Goal: Task Accomplishment & Management: Use online tool/utility

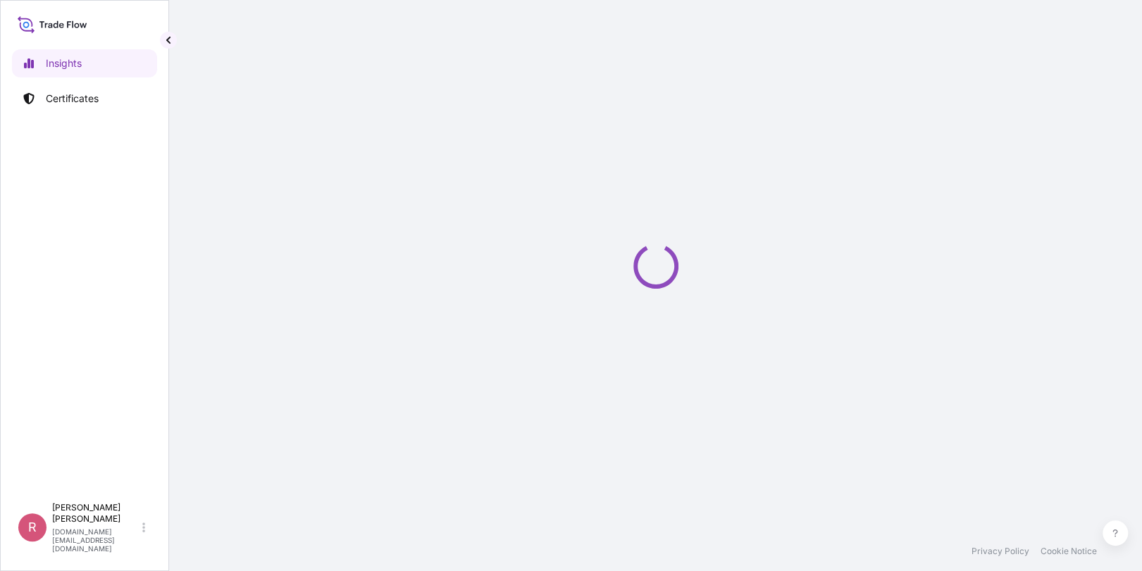
select select "2025"
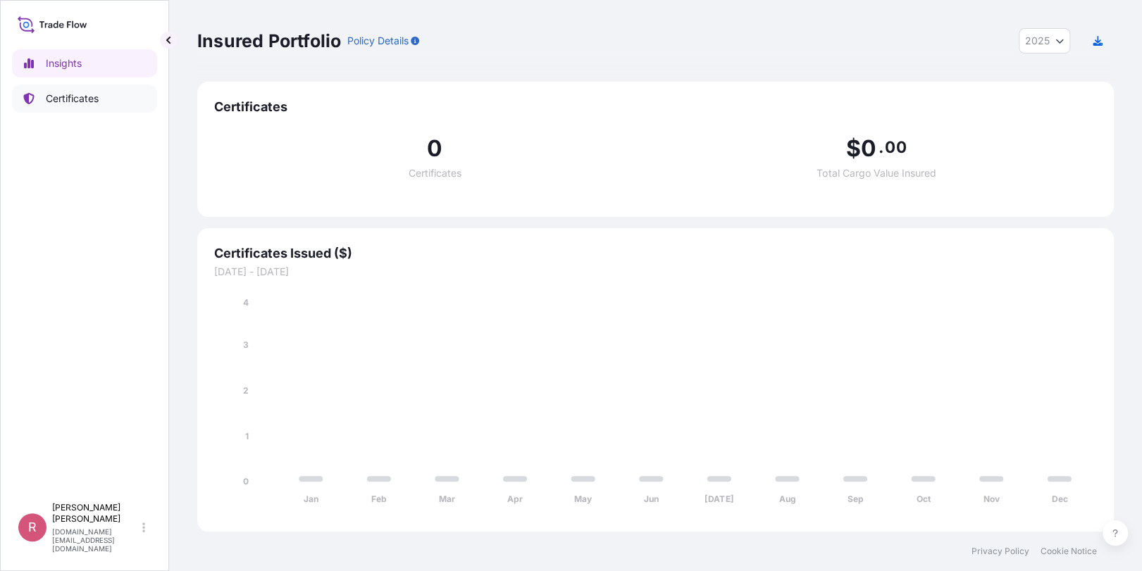
click at [73, 88] on link "Certificates" at bounding box center [84, 99] width 145 height 28
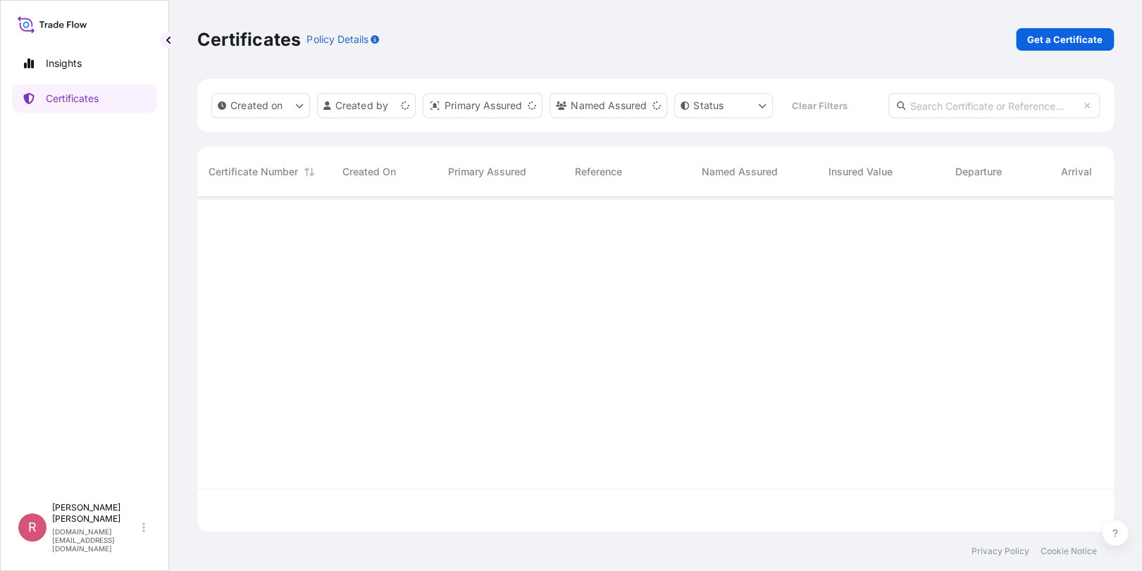
scroll to position [332, 906]
click at [929, 109] on input "text" at bounding box center [994, 105] width 211 height 25
paste input "5013160622"
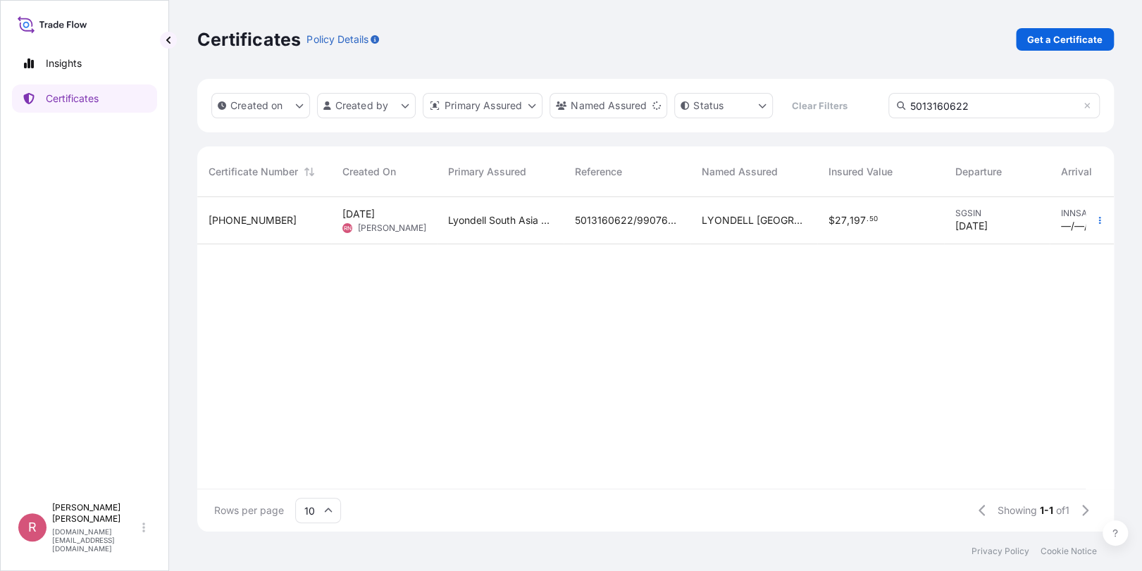
type input "5013160622"
click at [619, 222] on span "5013160622/990766396" at bounding box center [627, 220] width 104 height 14
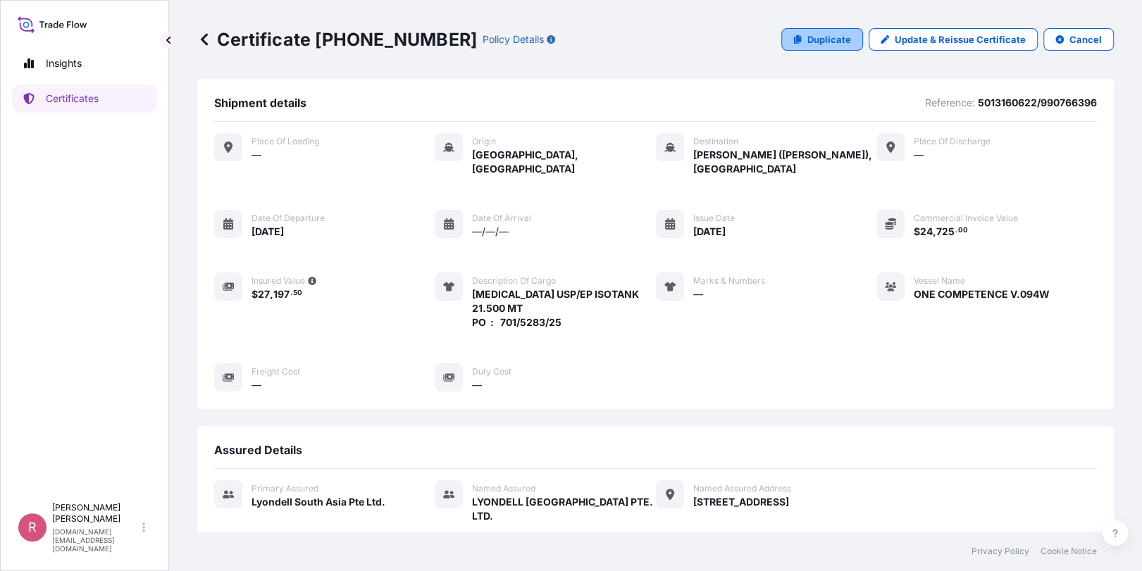
click at [807, 44] on p "Duplicate" at bounding box center [829, 39] width 44 height 14
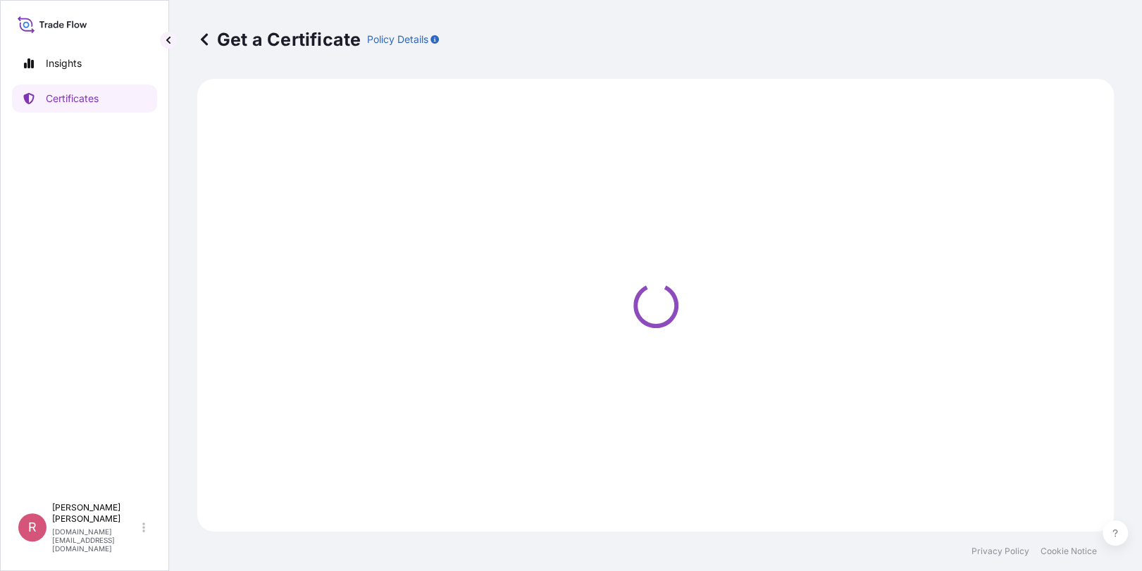
select select "Sea"
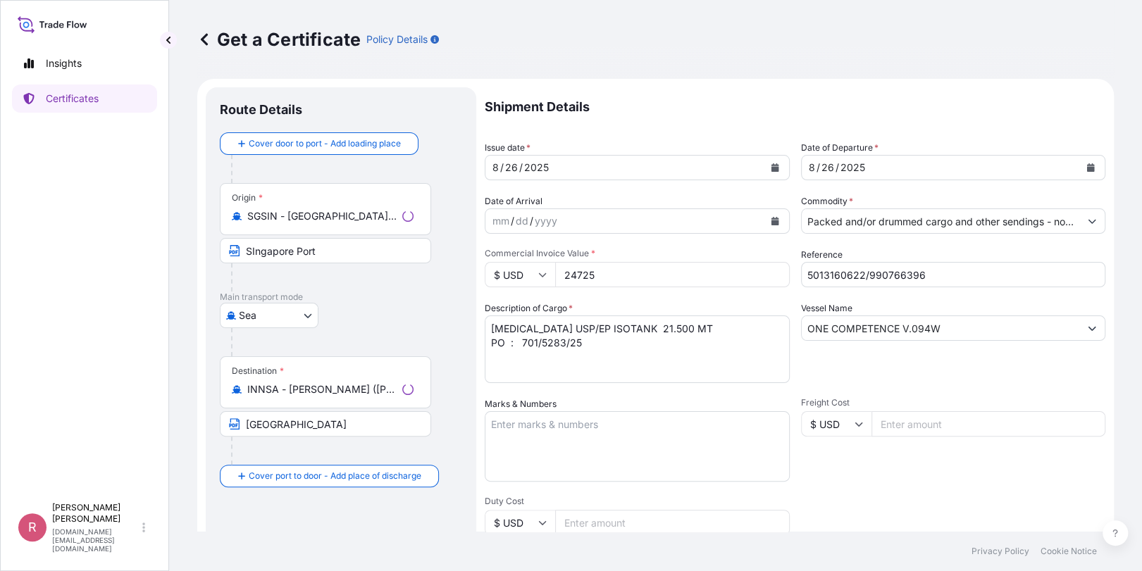
type input "[STREET_ADDRESS]"
select select "32022"
click at [771, 170] on icon "Calendar" at bounding box center [775, 167] width 8 height 8
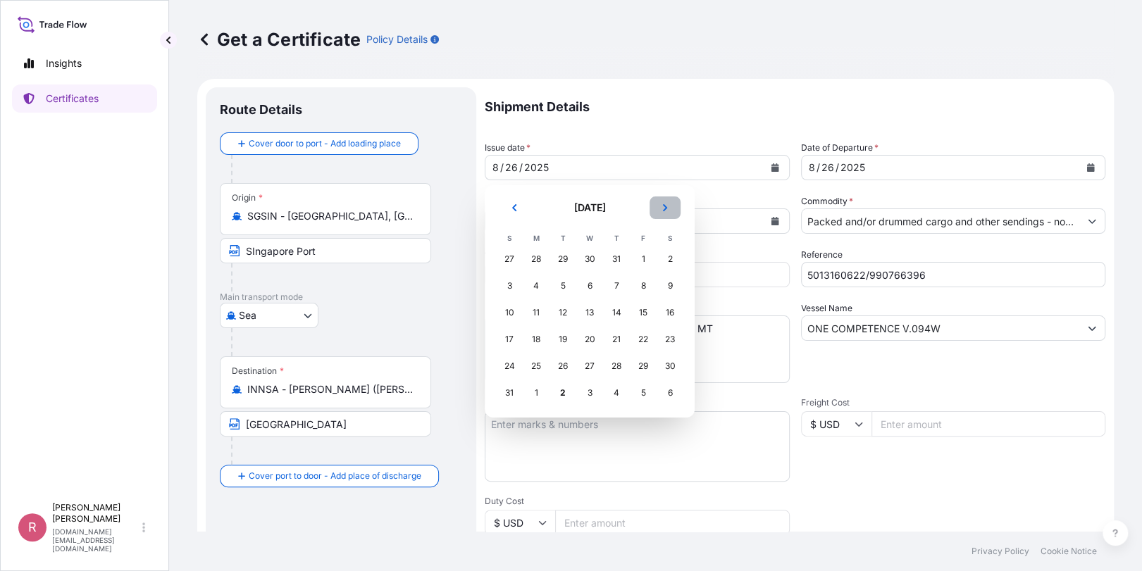
click at [669, 209] on button "Next" at bounding box center [665, 208] width 31 height 23
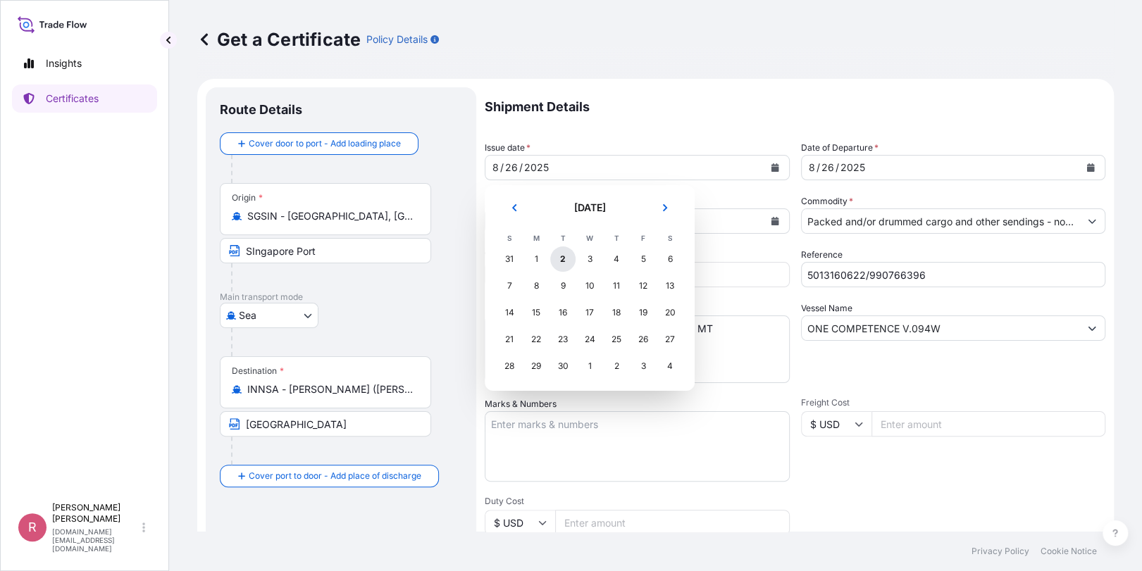
click at [562, 256] on div "2" at bounding box center [562, 259] width 25 height 25
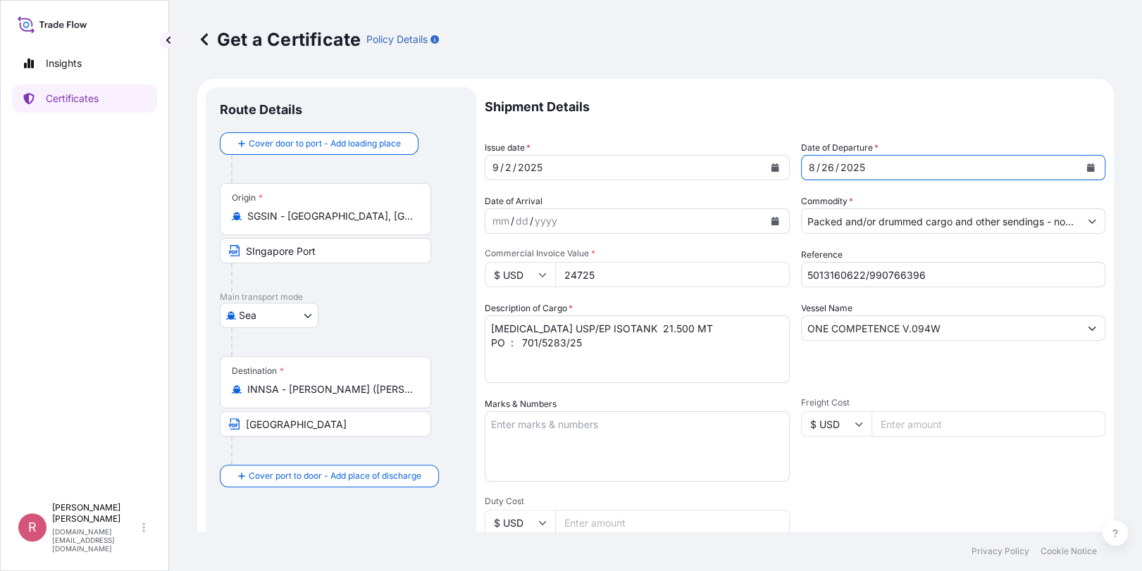
click at [1087, 166] on icon "Calendar" at bounding box center [1091, 167] width 8 height 8
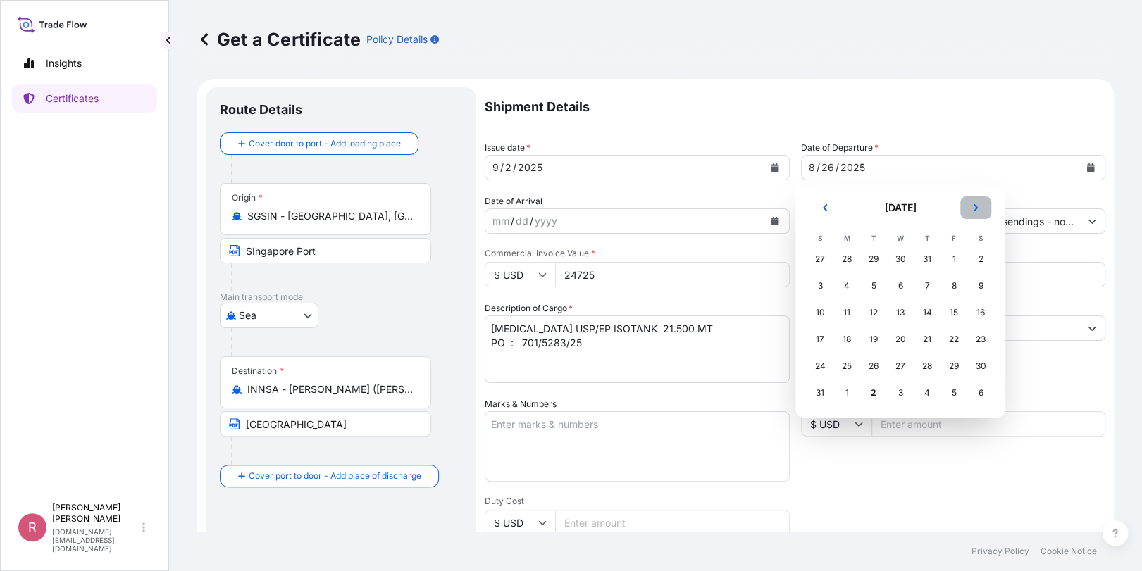
click at [977, 209] on icon "Next" at bounding box center [976, 208] width 8 height 8
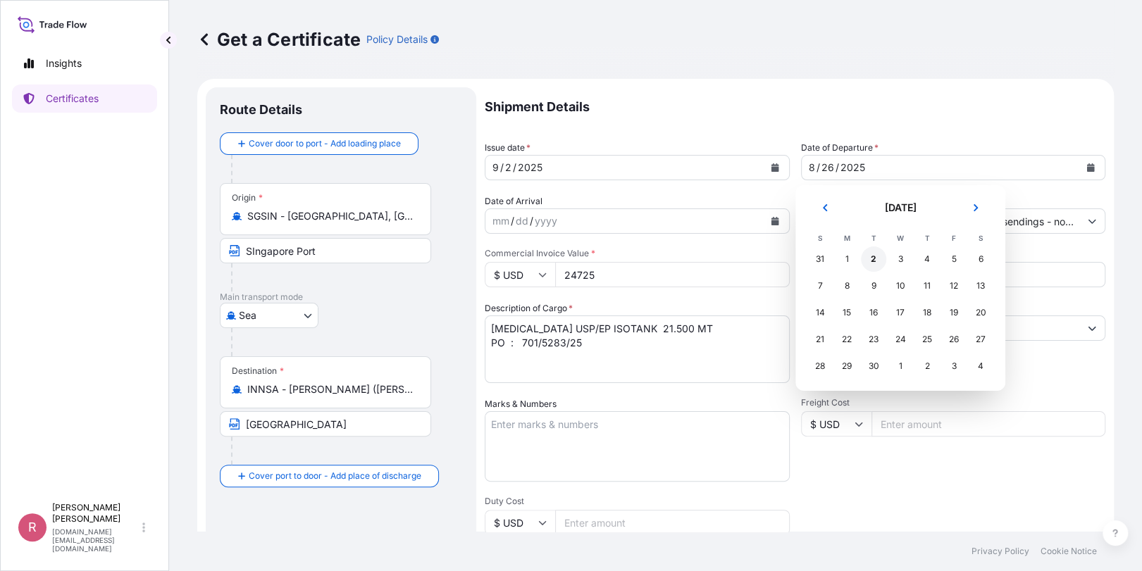
click at [872, 259] on div "2" at bounding box center [873, 259] width 25 height 25
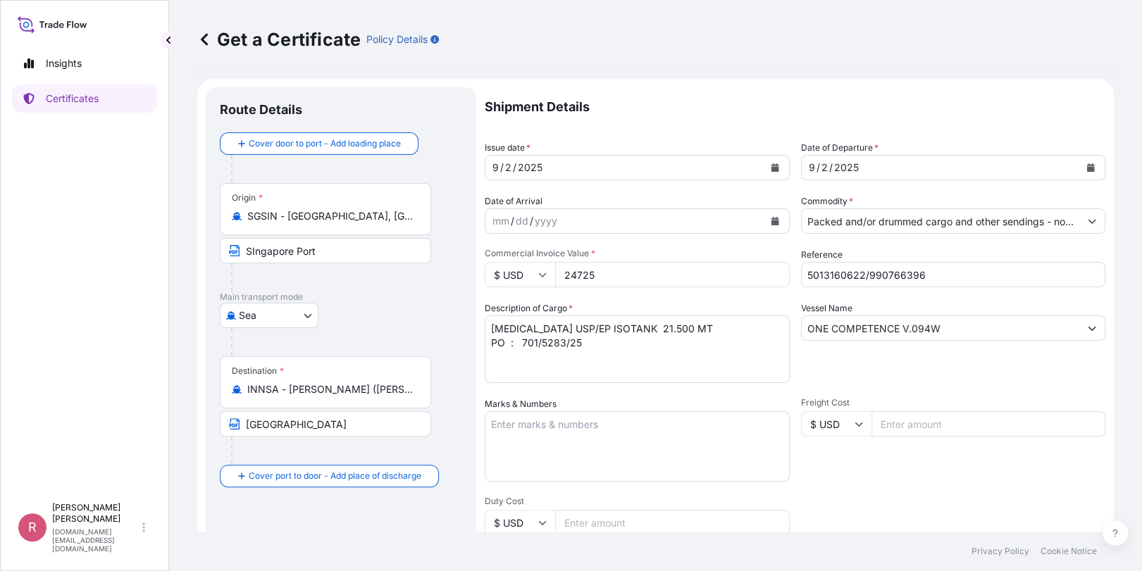
drag, startPoint x: 627, startPoint y: 270, endPoint x: 497, endPoint y: 273, distance: 129.7
click at [497, 273] on div "$ USD 24725" at bounding box center [637, 274] width 305 height 25
paste input "261.10"
type input "24261.10"
type input "[STREET_ADDRESS]"
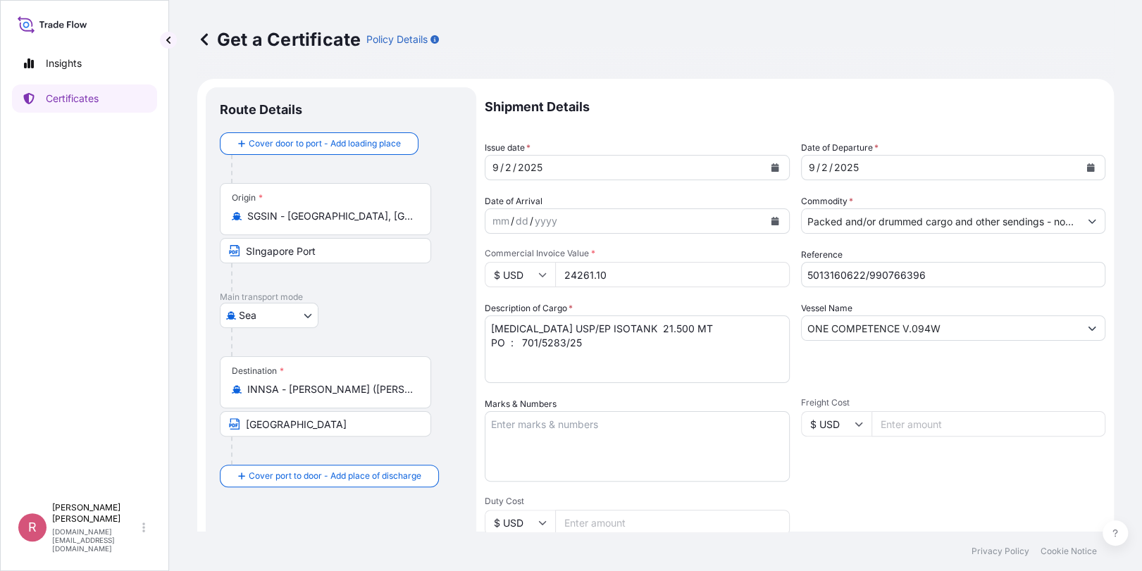
type input "24261.10"
drag, startPoint x: 934, startPoint y: 271, endPoint x: 769, endPoint y: 271, distance: 164.9
click at [769, 271] on div "Shipment Details Issue date * [DATE] Date of Departure * [DATE] Date of Arrival…" at bounding box center [795, 423] width 621 height 672
click at [886, 280] on input "Reference" at bounding box center [953, 274] width 305 height 25
paste input "5013189000"
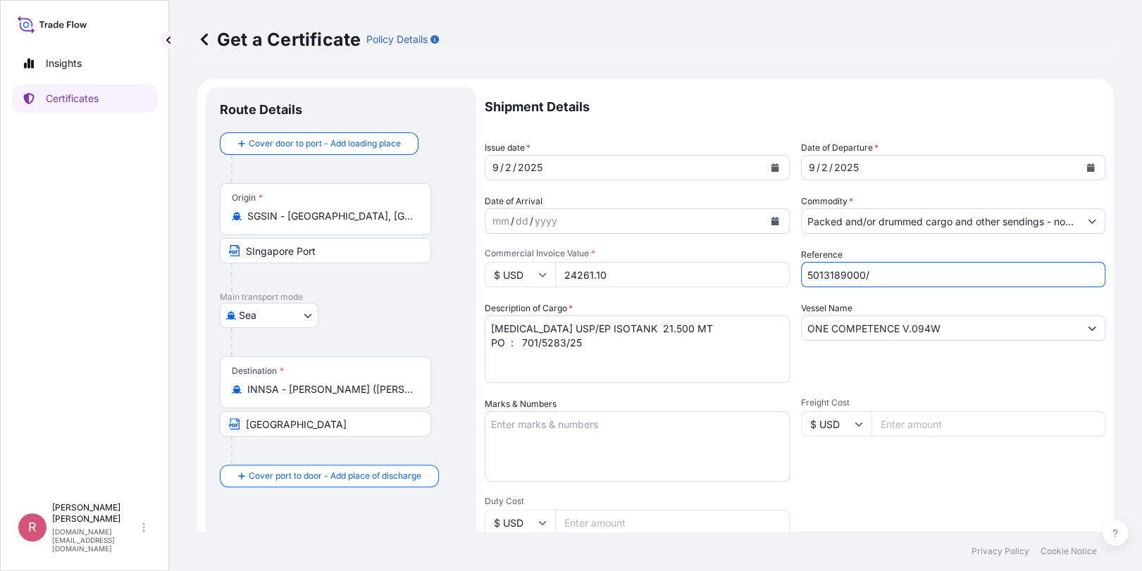
click at [896, 280] on input "5013189000/" at bounding box center [953, 274] width 305 height 25
paste input "990772795"
type input "5013189000/990772795"
click at [946, 319] on input "ONE COMPETENCE V.094W" at bounding box center [941, 328] width 278 height 25
drag, startPoint x: 779, startPoint y: 345, endPoint x: 702, endPoint y: 357, distance: 78.3
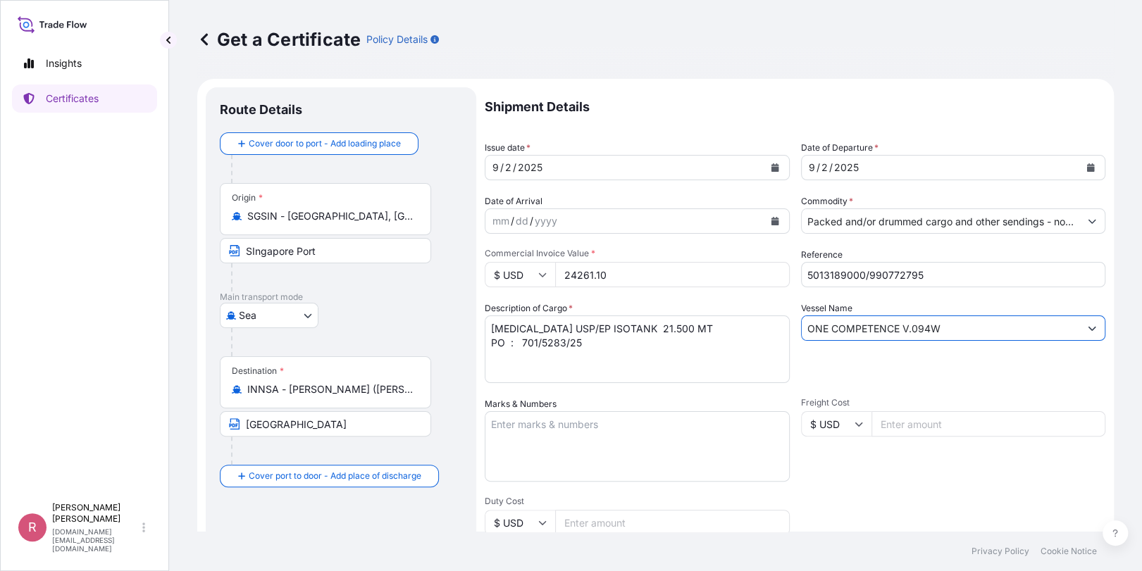
click at [702, 357] on div "Shipment Details Issue date * [DATE] Date of Departure * [DATE] Date of Arrival…" at bounding box center [795, 423] width 621 height 672
click at [818, 342] on div "Vessel Name" at bounding box center [953, 343] width 305 height 82
click at [827, 332] on input "Vessel Name" at bounding box center [941, 328] width 278 height 25
paste input "[PERSON_NAME] CORTESIA V.007W"
type input "[PERSON_NAME] CORTESIA V.007W"
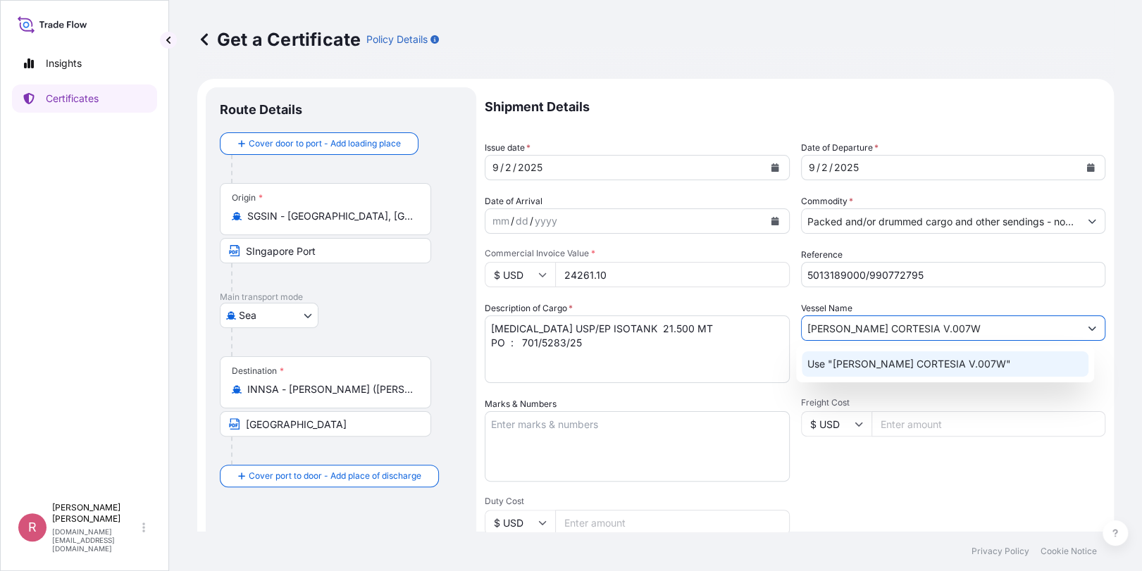
click at [841, 357] on p "Use "[PERSON_NAME] CORTESIA V.007W"" at bounding box center [909, 364] width 204 height 14
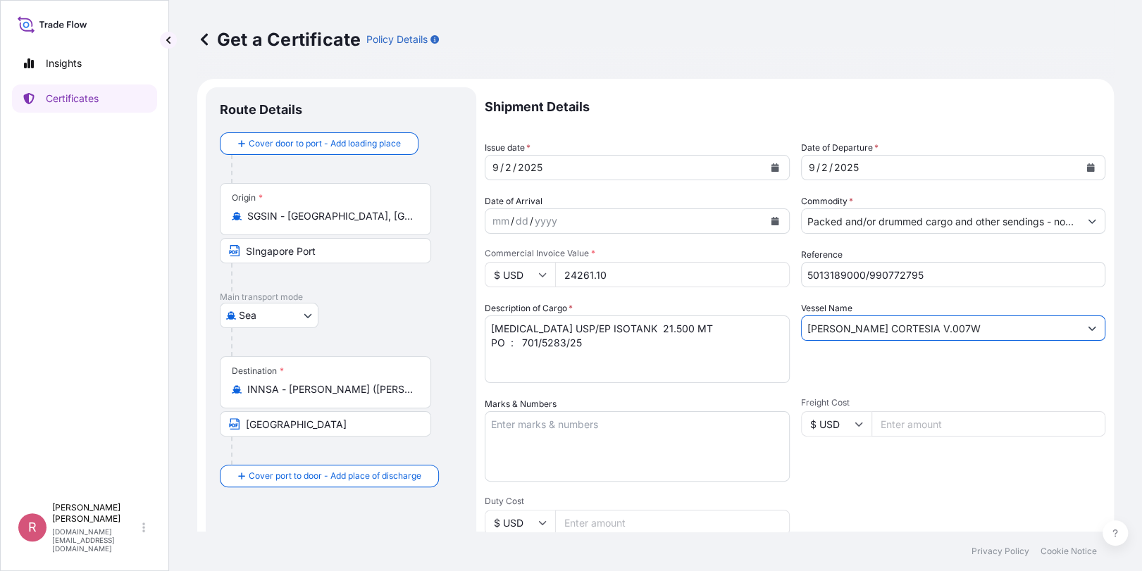
type input "[STREET_ADDRESS]"
type input "[PERSON_NAME] CORTESIA V.007W"
click at [697, 323] on textarea "[MEDICAL_DATA] USP/EP ISOTANK 21.500 MT PO : 701/5283/25" at bounding box center [637, 350] width 305 height 68
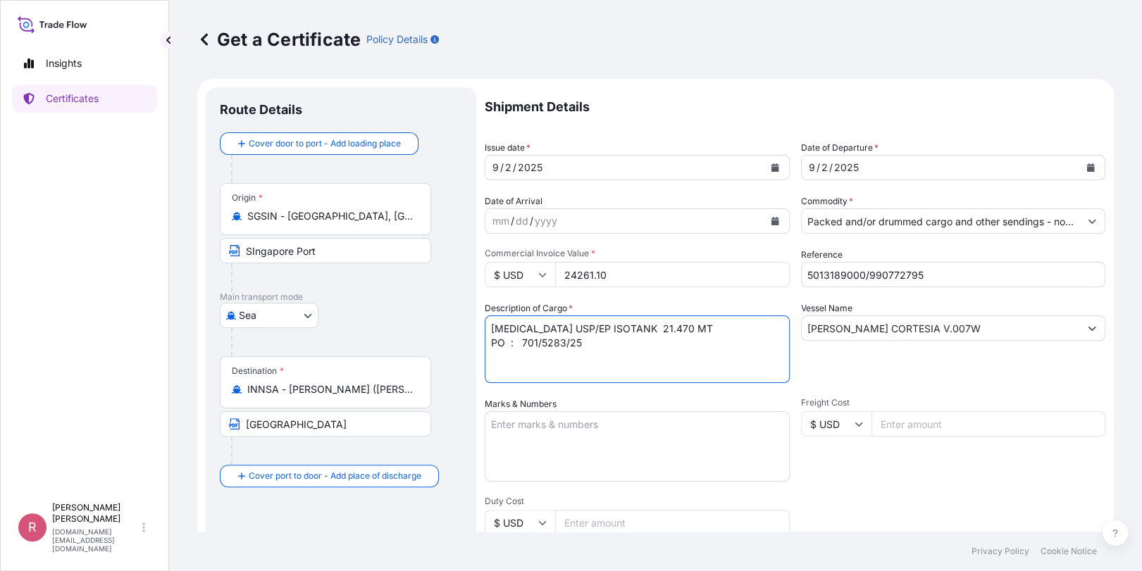
click at [617, 347] on textarea "[MEDICAL_DATA] USP/EP ISOTANK 21.500 MT PO : 701/5283/25" at bounding box center [637, 350] width 305 height 68
drag, startPoint x: 552, startPoint y: 347, endPoint x: 649, endPoint y: 354, distance: 97.5
click at [523, 347] on textarea "[MEDICAL_DATA] USP/EP ISOTANK 21.500 MT PO : 701/5283/25" at bounding box center [637, 350] width 305 height 68
paste textarea "314"
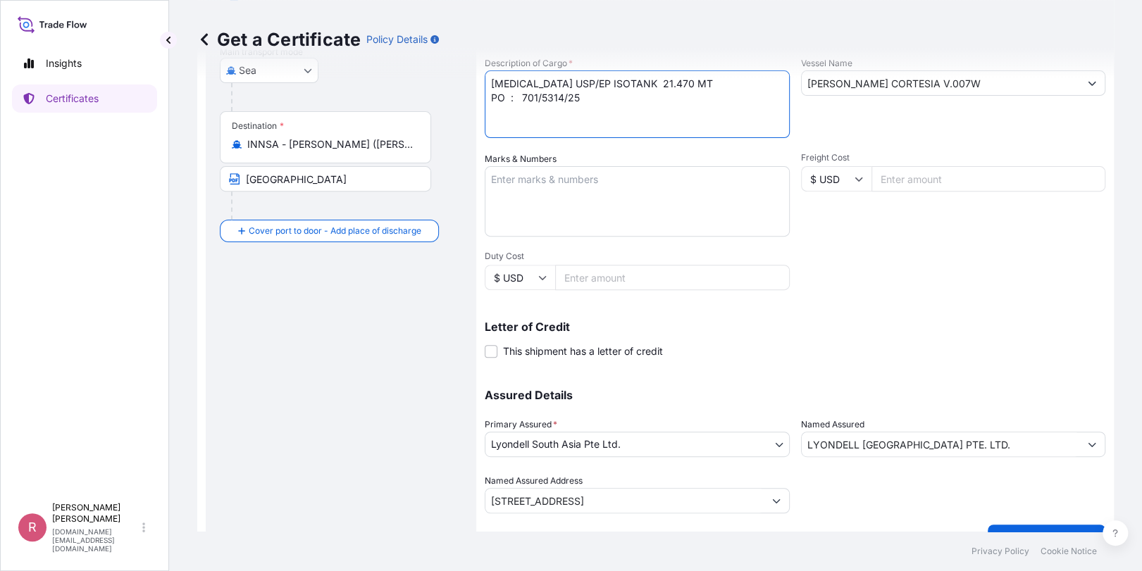
scroll to position [275, 0]
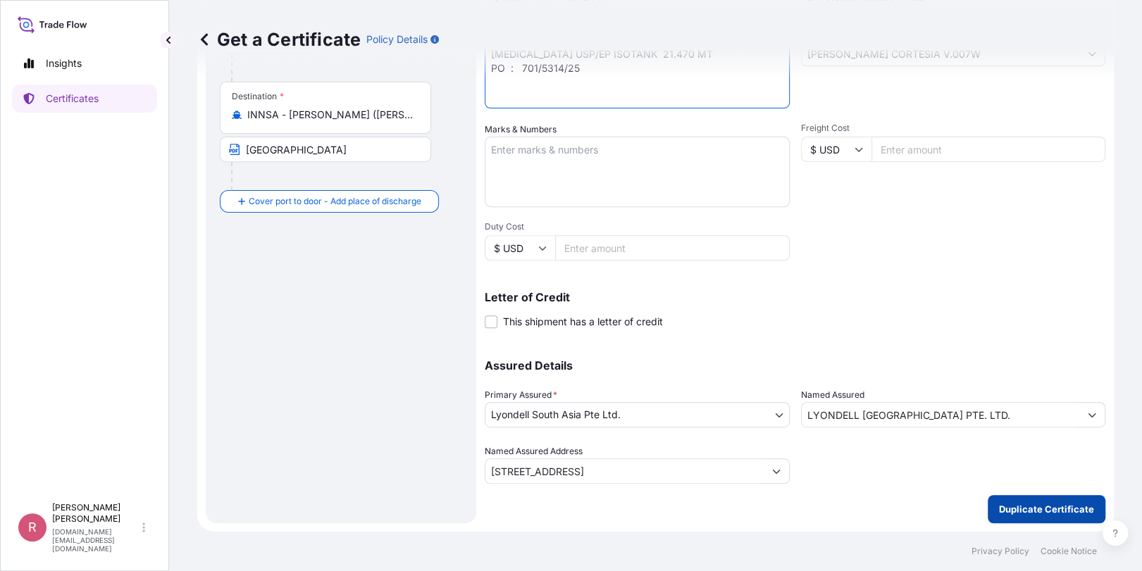
type textarea "[MEDICAL_DATA] USP/EP ISOTANK 21.470 MT PO : 701/5314/25"
click at [1009, 506] on p "Duplicate Certificate" at bounding box center [1046, 509] width 95 height 14
type input "[STREET_ADDRESS]"
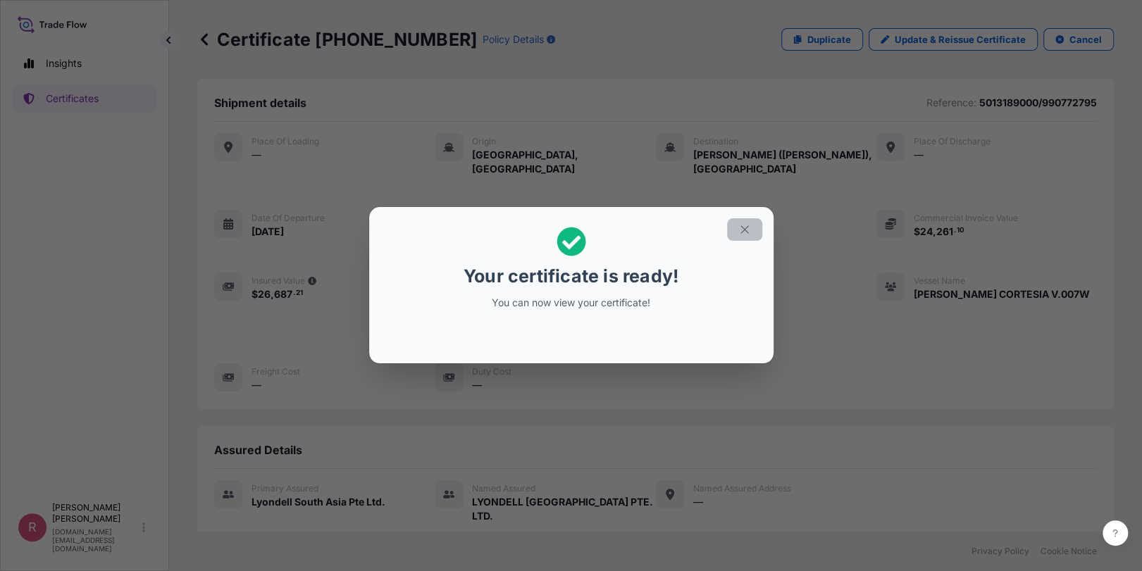
click at [742, 238] on button "button" at bounding box center [744, 229] width 35 height 23
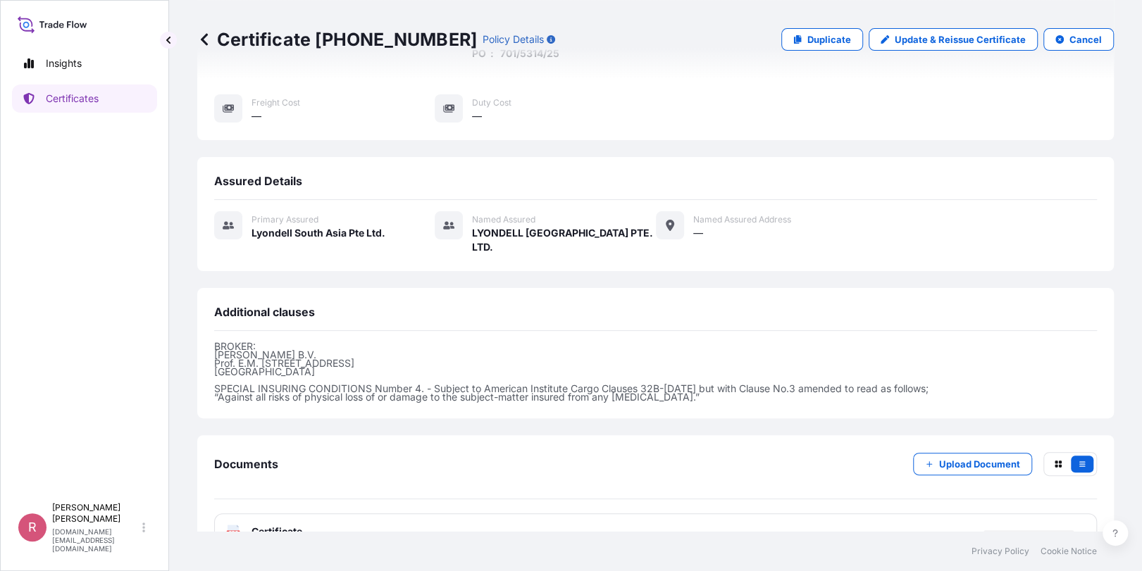
scroll to position [290, 0]
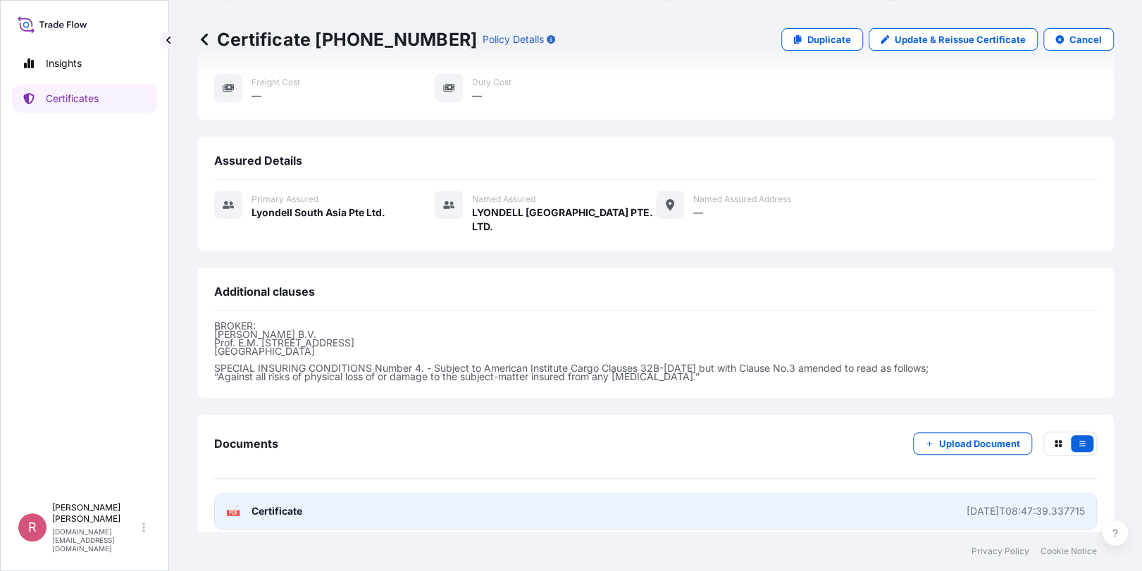
click at [233, 505] on icon at bounding box center [234, 512] width 12 height 14
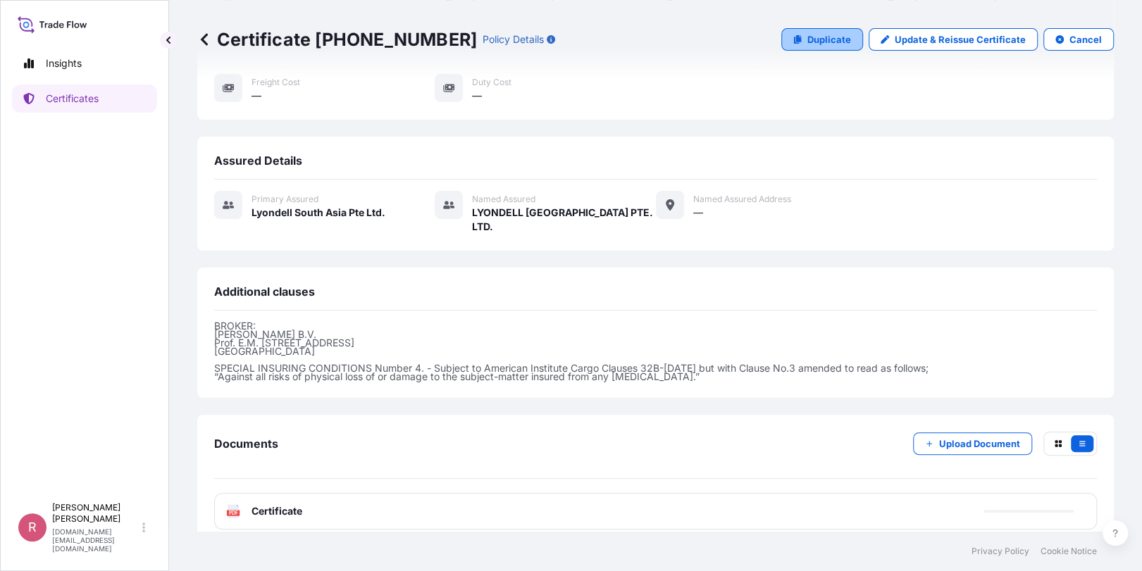
click at [836, 37] on p "Duplicate" at bounding box center [829, 39] width 44 height 14
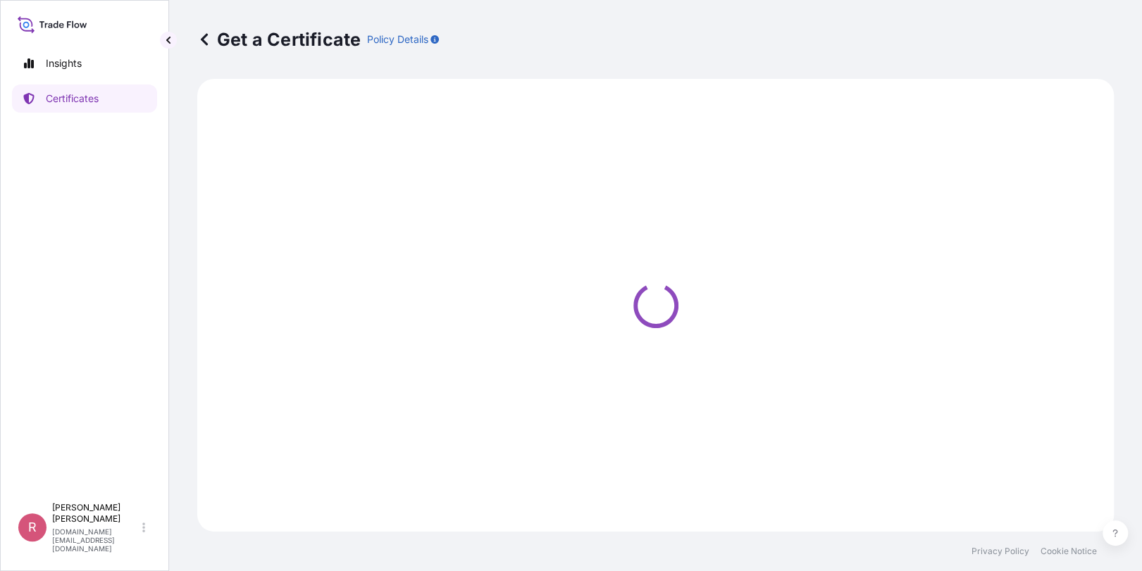
select select "Sea"
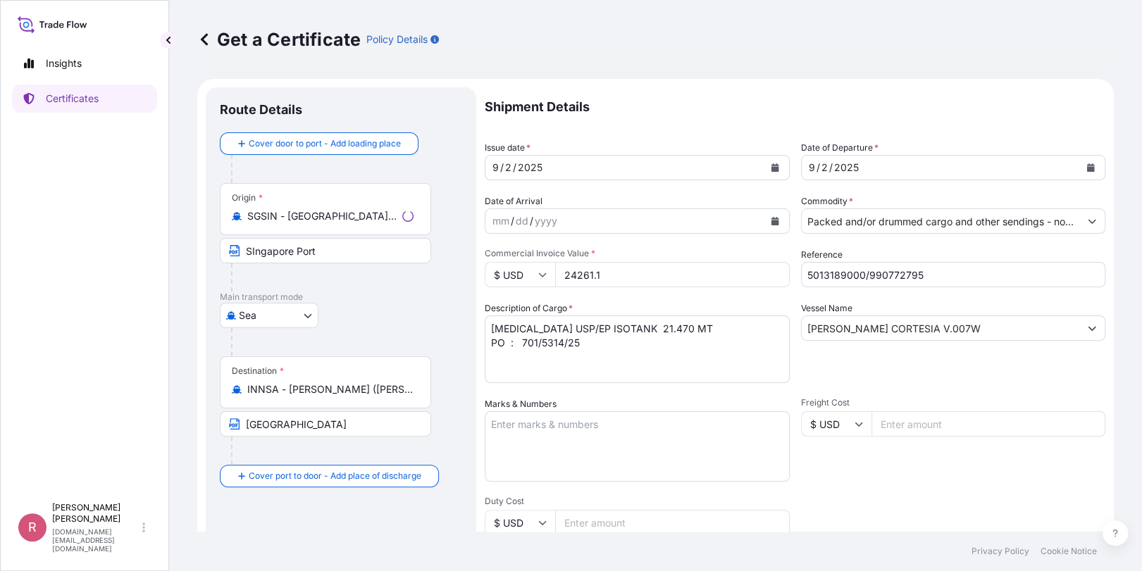
select select "32022"
drag, startPoint x: 896, startPoint y: 290, endPoint x: 722, endPoint y: 283, distance: 174.2
click at [726, 283] on div "Shipment Details Issue date * [DATE] Date of Departure * [DATE] Date of Arrival…" at bounding box center [795, 423] width 621 height 672
click at [874, 266] on input "Reference" at bounding box center [953, 274] width 305 height 25
paste input "5013185399"
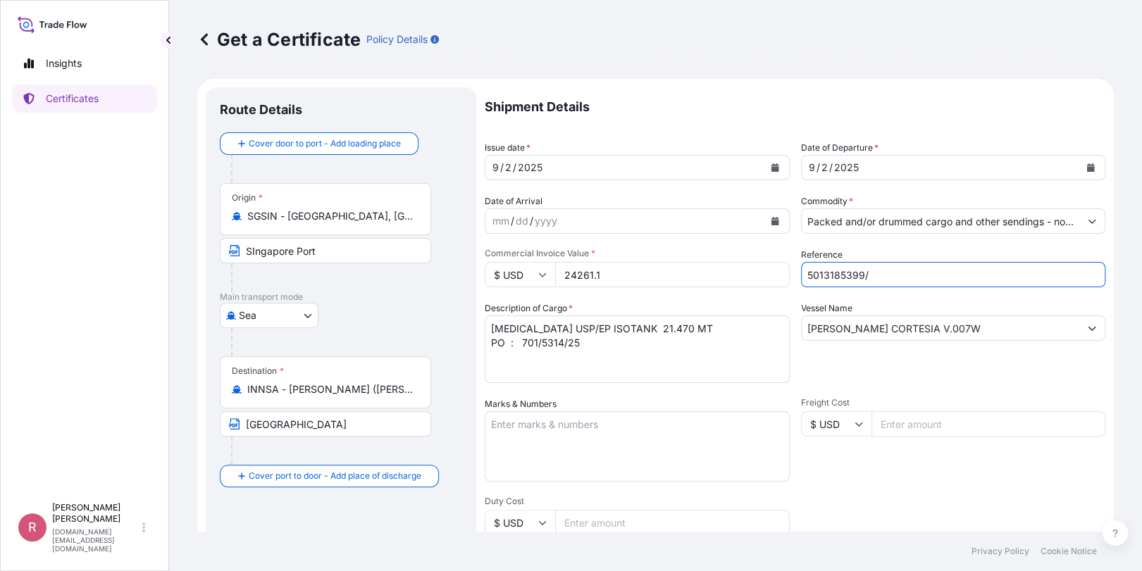
click at [941, 273] on input "5013185399/" at bounding box center [953, 274] width 305 height 25
paste input "990772807"
type input "5013185399/990772807"
drag, startPoint x: 621, startPoint y: 268, endPoint x: 541, endPoint y: 276, distance: 80.7
click at [541, 276] on div "$ USD 24261.1" at bounding box center [637, 274] width 305 height 25
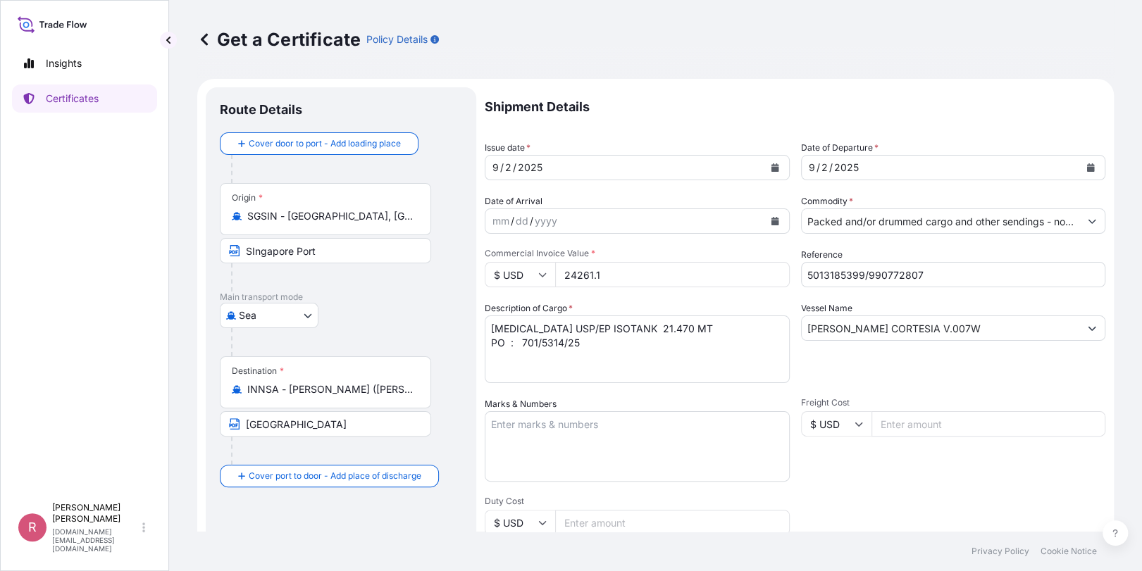
paste input "990772807"
drag, startPoint x: 635, startPoint y: 272, endPoint x: 531, endPoint y: 271, distance: 104.3
click at [531, 271] on div "$ USD 990772807" at bounding box center [637, 274] width 305 height 25
click at [624, 273] on input "24" at bounding box center [672, 274] width 235 height 25
type input "24317.60"
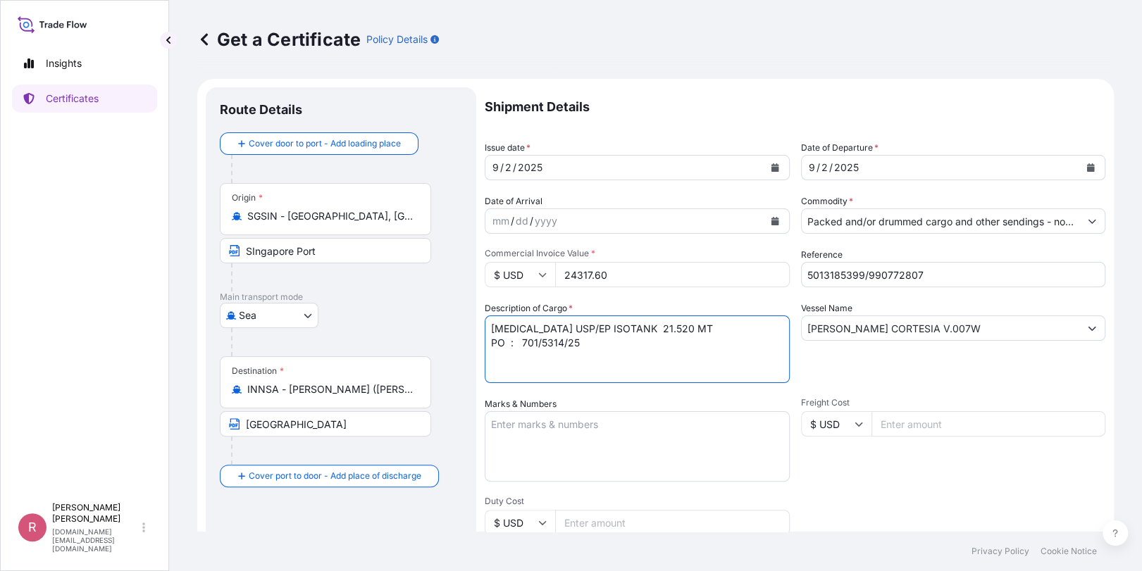
click at [561, 341] on textarea "[MEDICAL_DATA] USP/EP ISOTANK 21.470 MT PO : 701/5314/25" at bounding box center [637, 350] width 305 height 68
click at [711, 355] on textarea "[MEDICAL_DATA] USP/EP ISOTANK 21.470 MT PO : 701/5314/25" at bounding box center [637, 350] width 305 height 68
type textarea "[MEDICAL_DATA] USP/EP ISOTANK 21.520 MT PO : 701/5313/25"
click at [658, 363] on textarea "[MEDICAL_DATA] USP/EP ISOTANK 21.470 MT PO : 701/5314/25" at bounding box center [637, 350] width 305 height 68
click at [716, 373] on textarea "[MEDICAL_DATA] USP/EP ISOTANK 21.470 MT PO : 701/5314/25" at bounding box center [637, 350] width 305 height 68
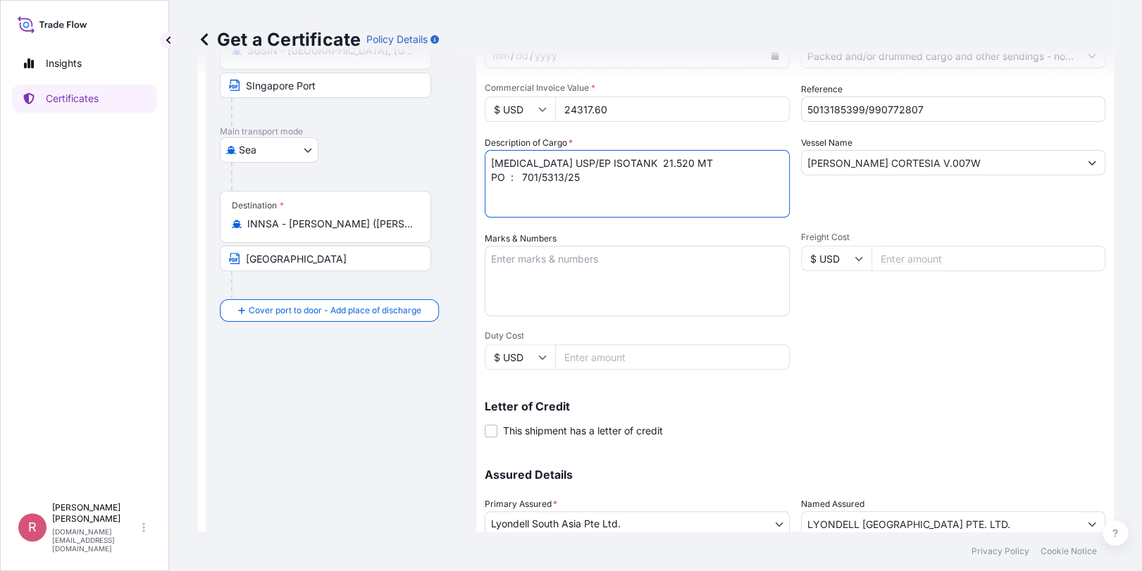
scroll to position [275, 0]
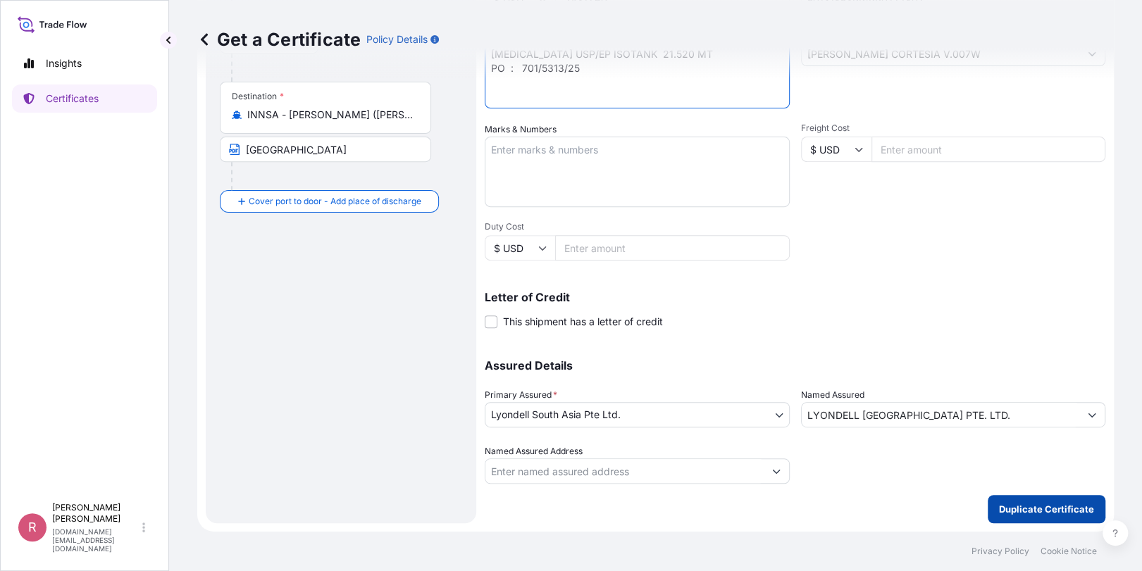
click at [1007, 508] on p "Duplicate Certificate" at bounding box center [1046, 509] width 95 height 14
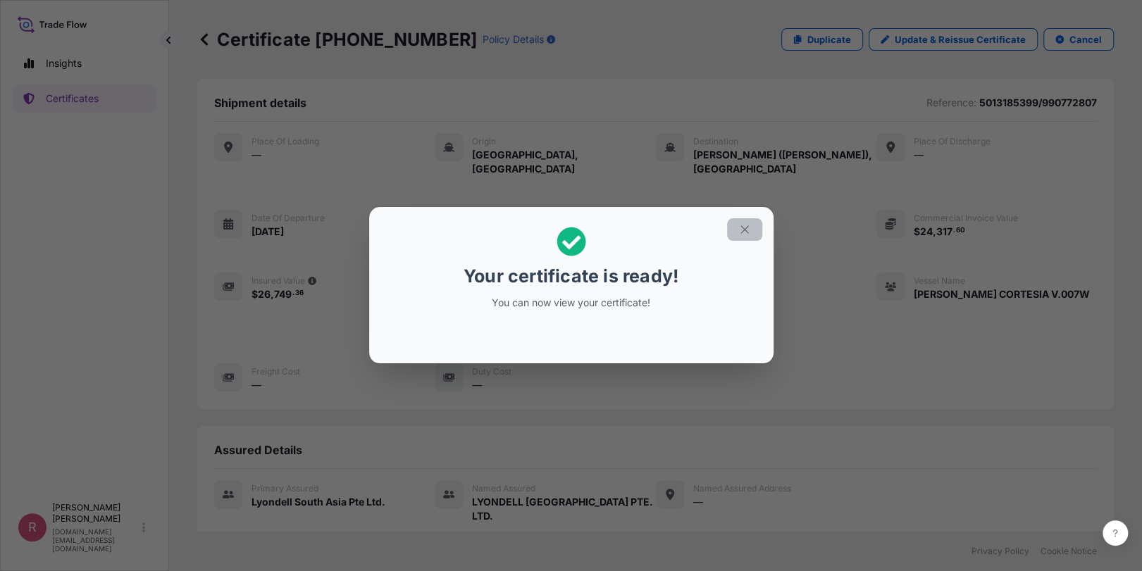
click at [748, 227] on icon "button" at bounding box center [744, 229] width 13 height 13
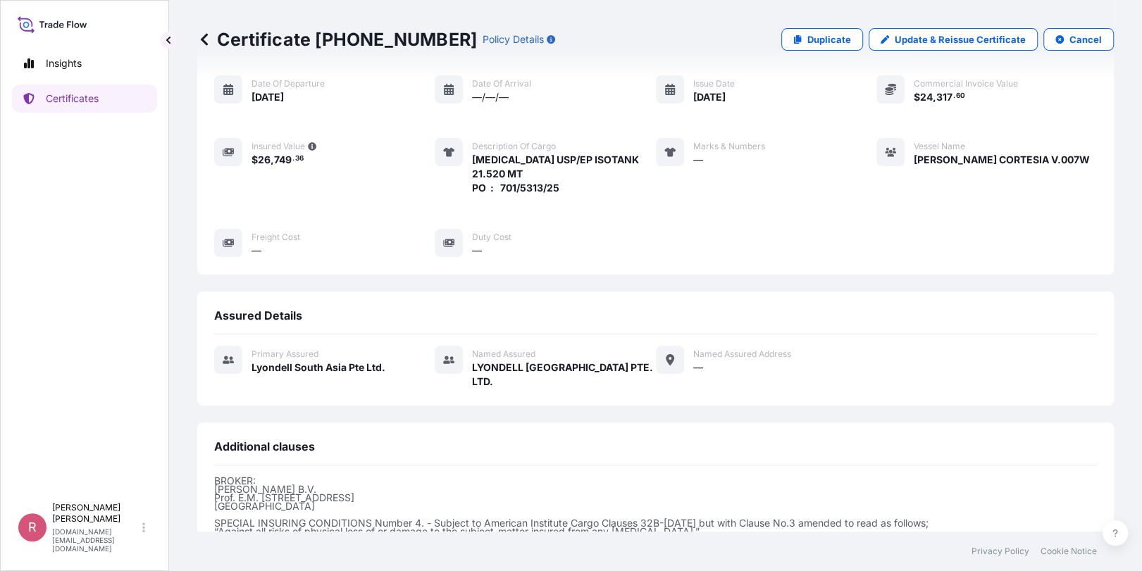
scroll to position [290, 0]
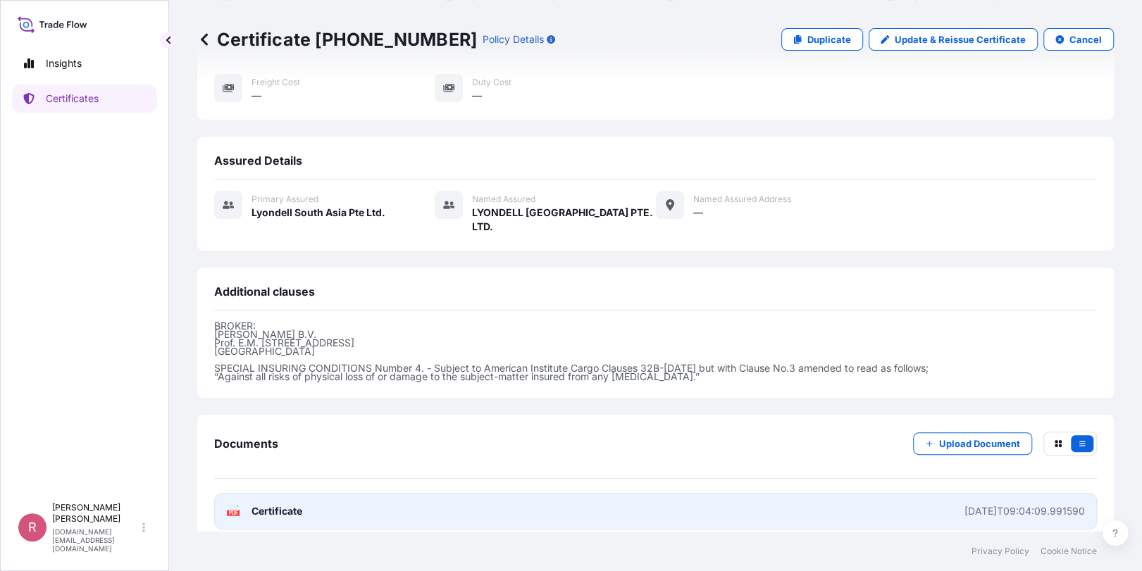
click at [233, 505] on icon at bounding box center [234, 512] width 12 height 14
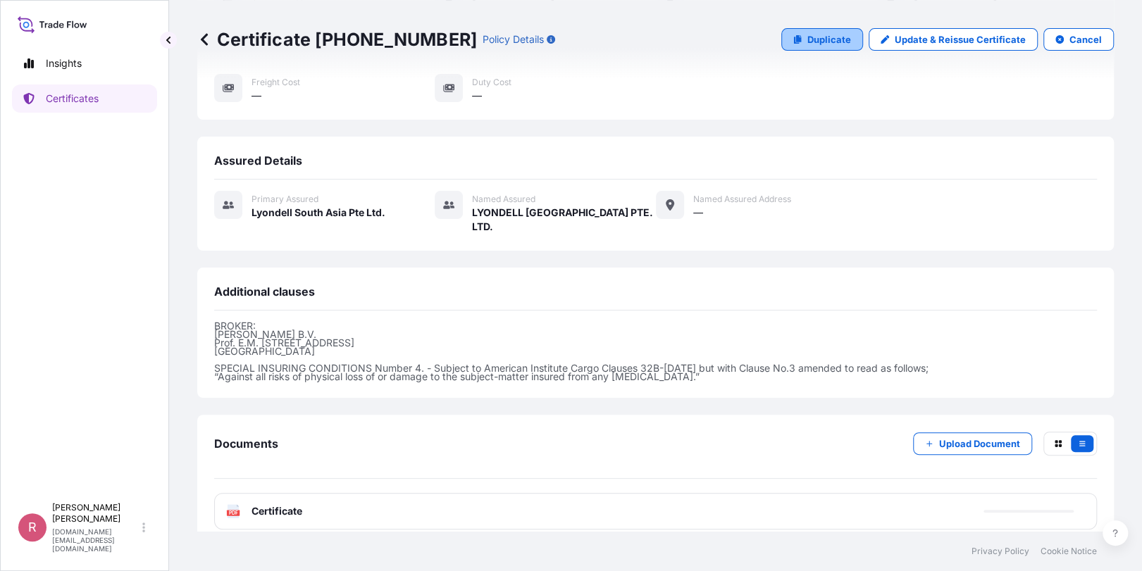
click at [833, 42] on p "Duplicate" at bounding box center [829, 39] width 44 height 14
select select "Sea"
select select "32022"
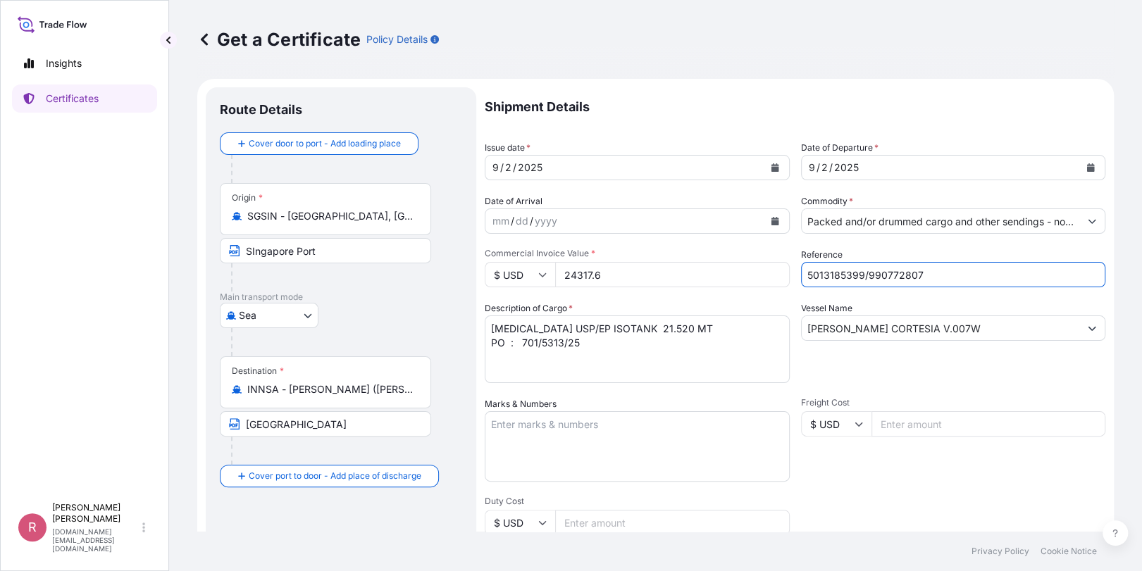
drag, startPoint x: 949, startPoint y: 274, endPoint x: 751, endPoint y: 271, distance: 198.0
click at [752, 271] on div "Shipment Details Issue date * [DATE] Date of Departure * [DATE] Date of Arrival…" at bounding box center [795, 423] width 621 height 672
paste input "5013160623"
click at [928, 272] on input "5013160623/" at bounding box center [953, 274] width 305 height 25
paste input "990772808"
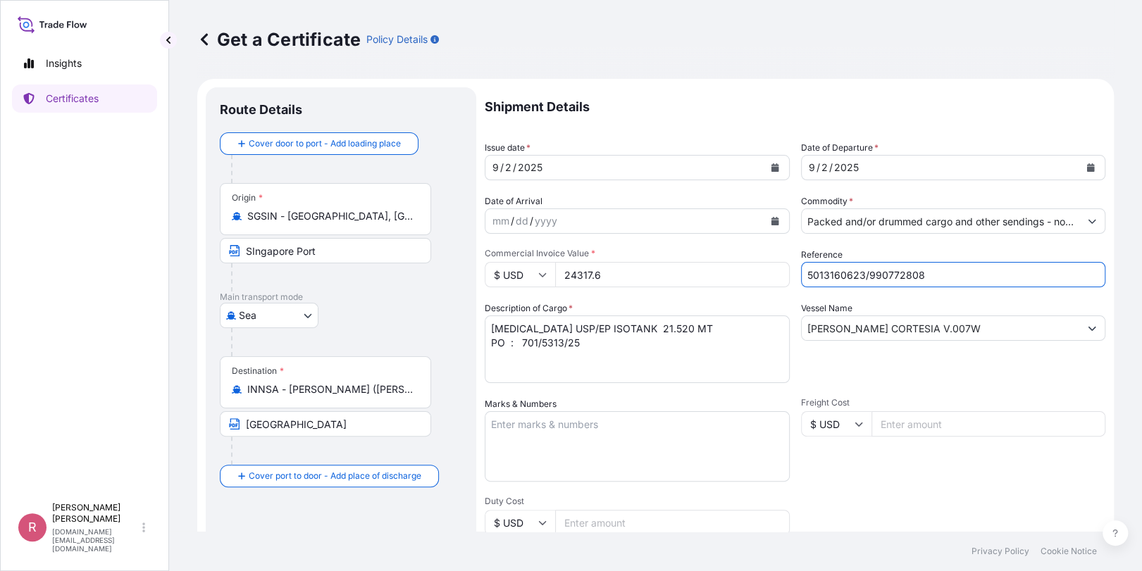
type input "5013160623/990772808"
drag, startPoint x: 628, startPoint y: 275, endPoint x: 533, endPoint y: 280, distance: 94.5
click at [533, 280] on div "$ USD 24317.6" at bounding box center [637, 274] width 305 height 25
drag, startPoint x: 617, startPoint y: 283, endPoint x: 544, endPoint y: 273, distance: 74.0
click at [544, 273] on div "$ USD 24317.6" at bounding box center [637, 274] width 305 height 25
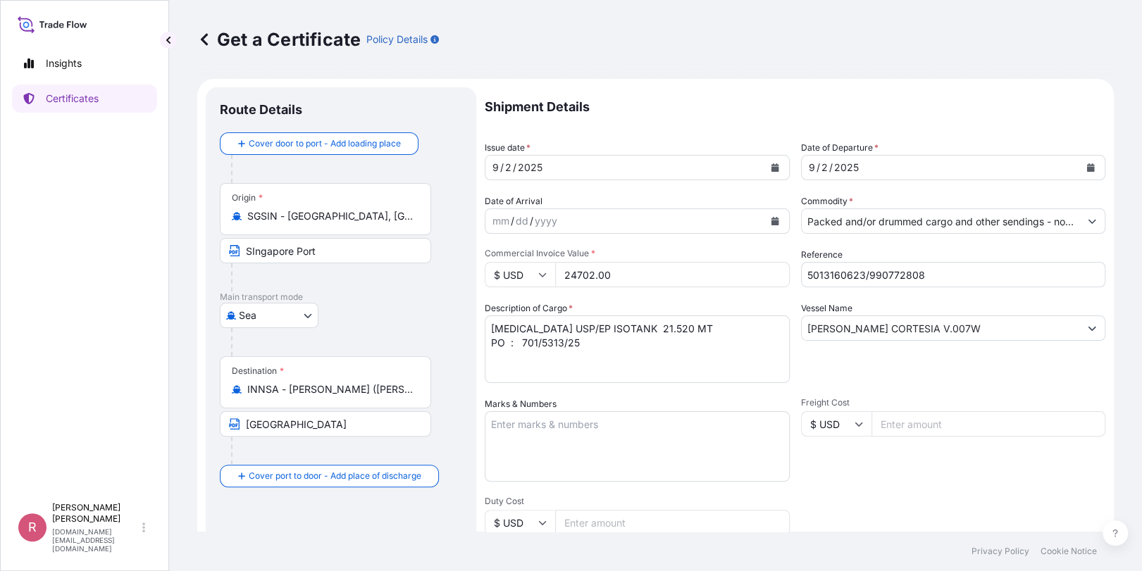
type input "24702.00"
click at [562, 342] on textarea "[MEDICAL_DATA] USP/EP ISOTANK 21.520 MT PO : 701/5313/25" at bounding box center [637, 350] width 305 height 68
type textarea "[MEDICAL_DATA] USP/EP ISOTANK 21.480 MT PO : 701/5284/25"
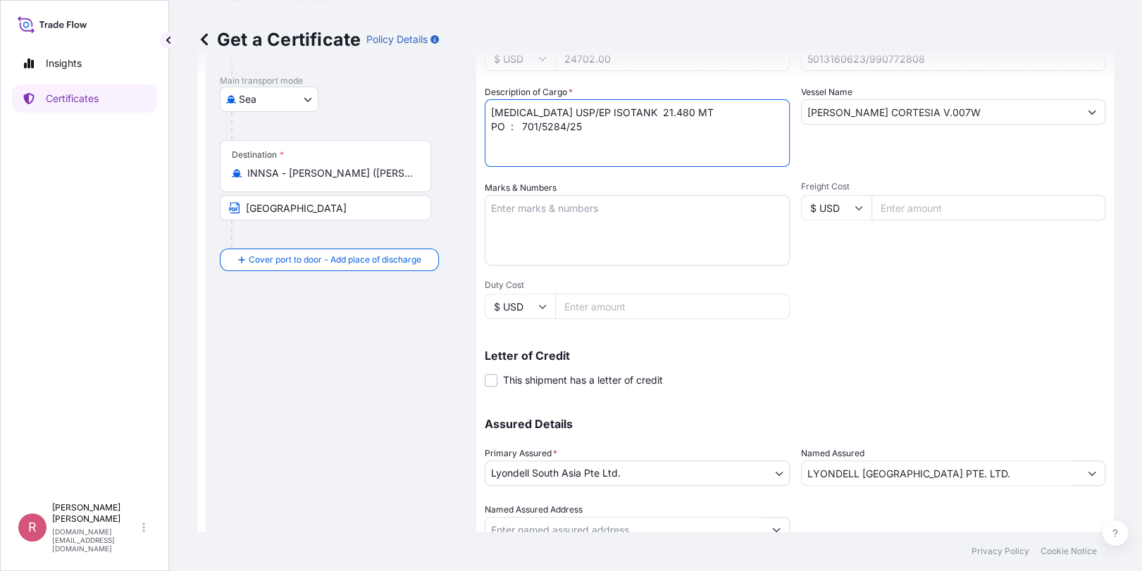
scroll to position [275, 0]
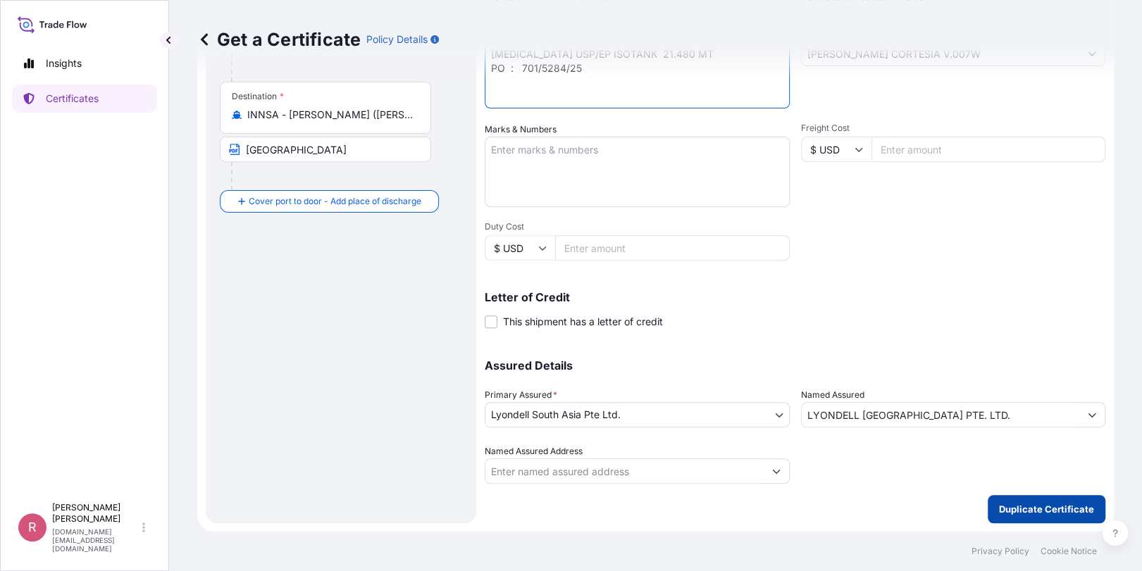
click at [1031, 500] on button "Duplicate Certificate" at bounding box center [1047, 509] width 118 height 28
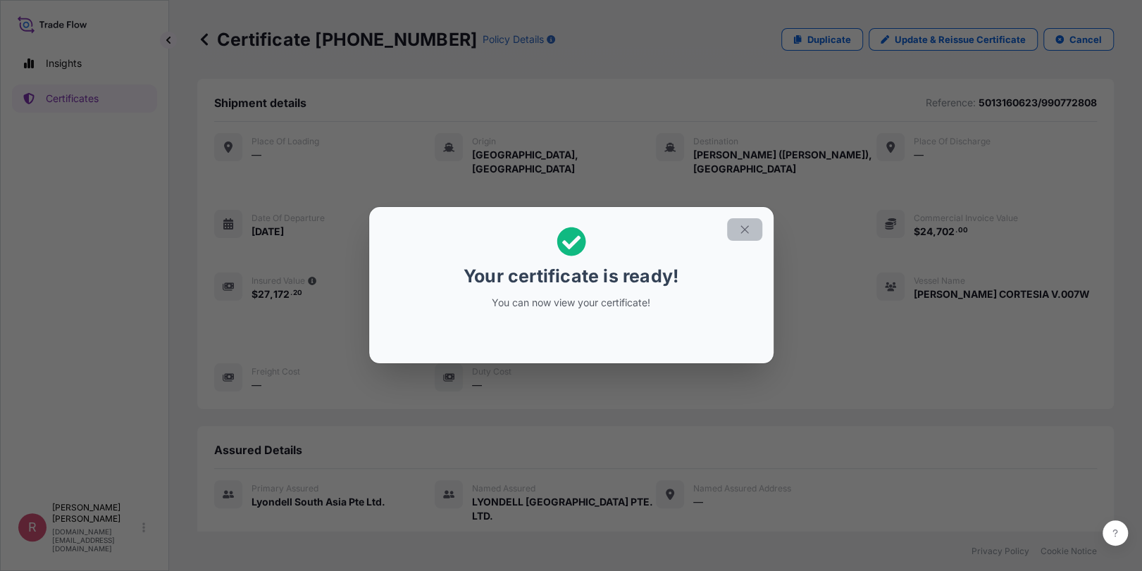
click at [742, 234] on icon "button" at bounding box center [744, 229] width 13 height 13
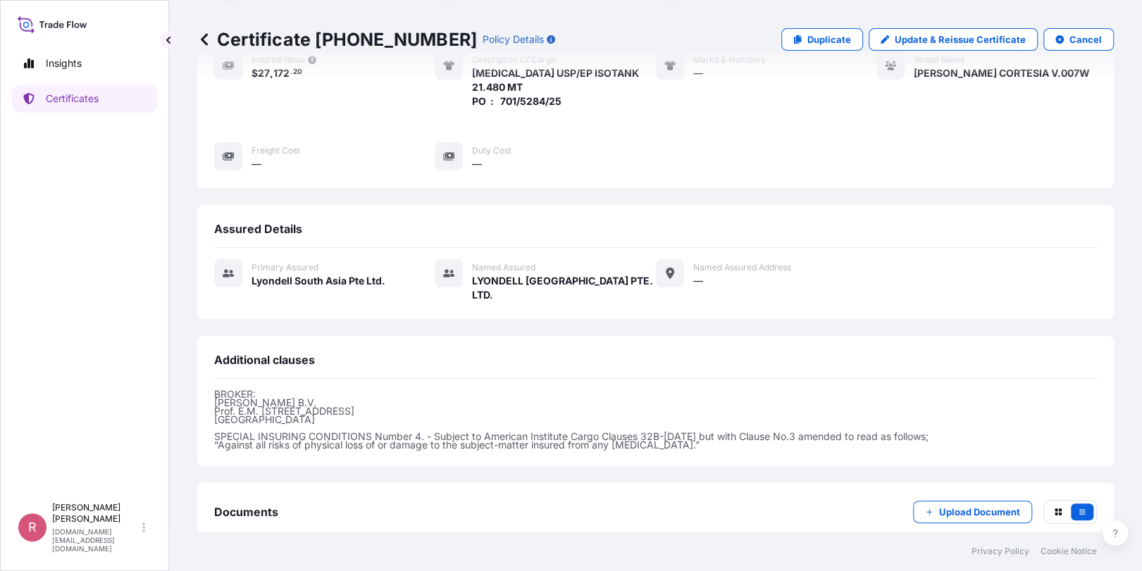
scroll to position [290, 0]
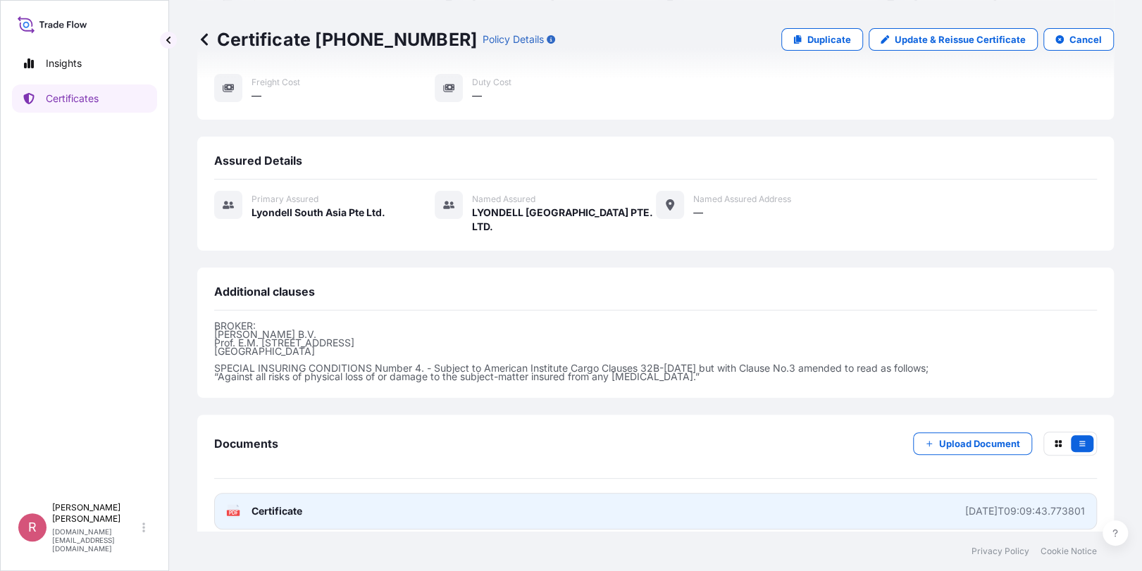
click at [236, 511] on text "PDF" at bounding box center [233, 513] width 9 height 5
